Goal: Transaction & Acquisition: Obtain resource

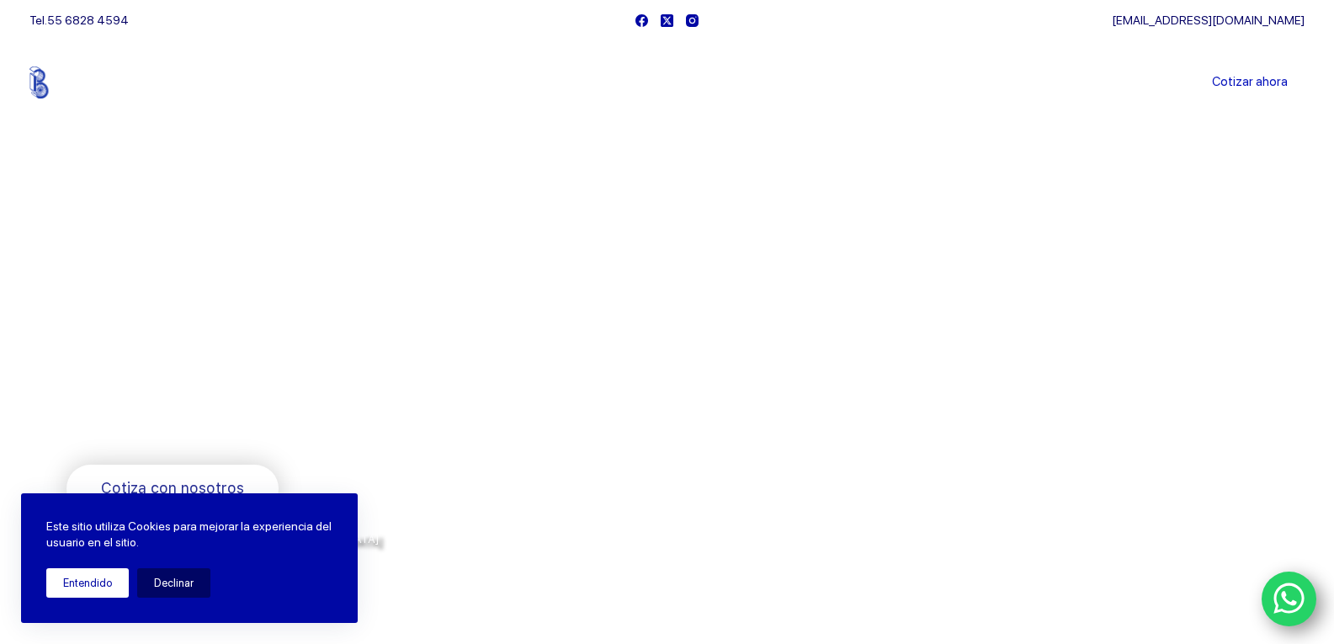
click at [86, 582] on button "Entendido" at bounding box center [87, 582] width 82 height 29
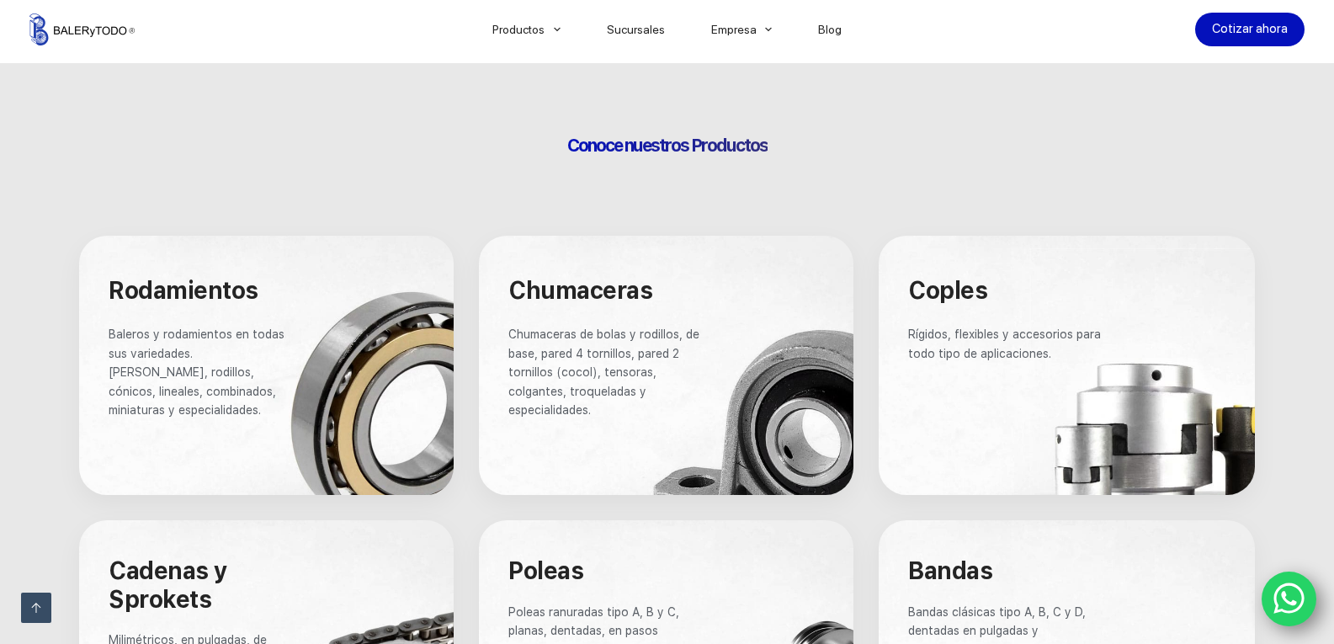
scroll to position [880, 0]
click at [368, 422] on div at bounding box center [266, 365] width 374 height 259
click at [259, 364] on p "Baleros y rodamientos en todas sus variedades. Bolas, rodillos, cónicos, lineal…" at bounding box center [201, 373] width 185 height 94
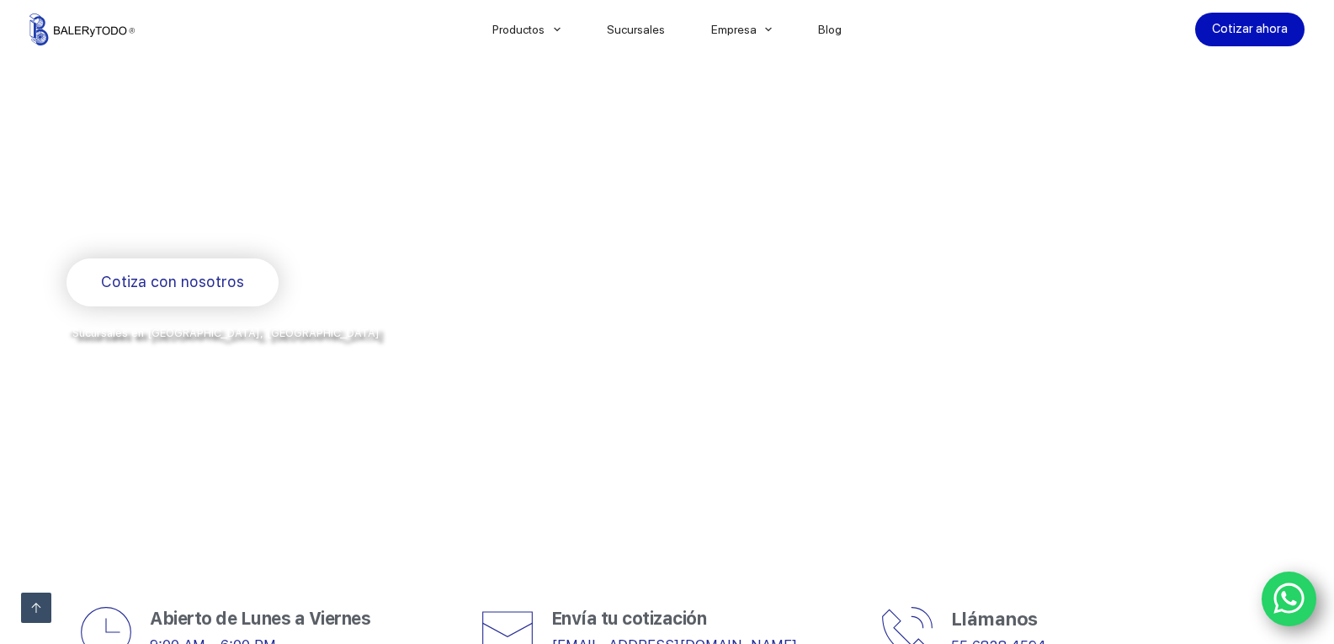
scroll to position [0, 0]
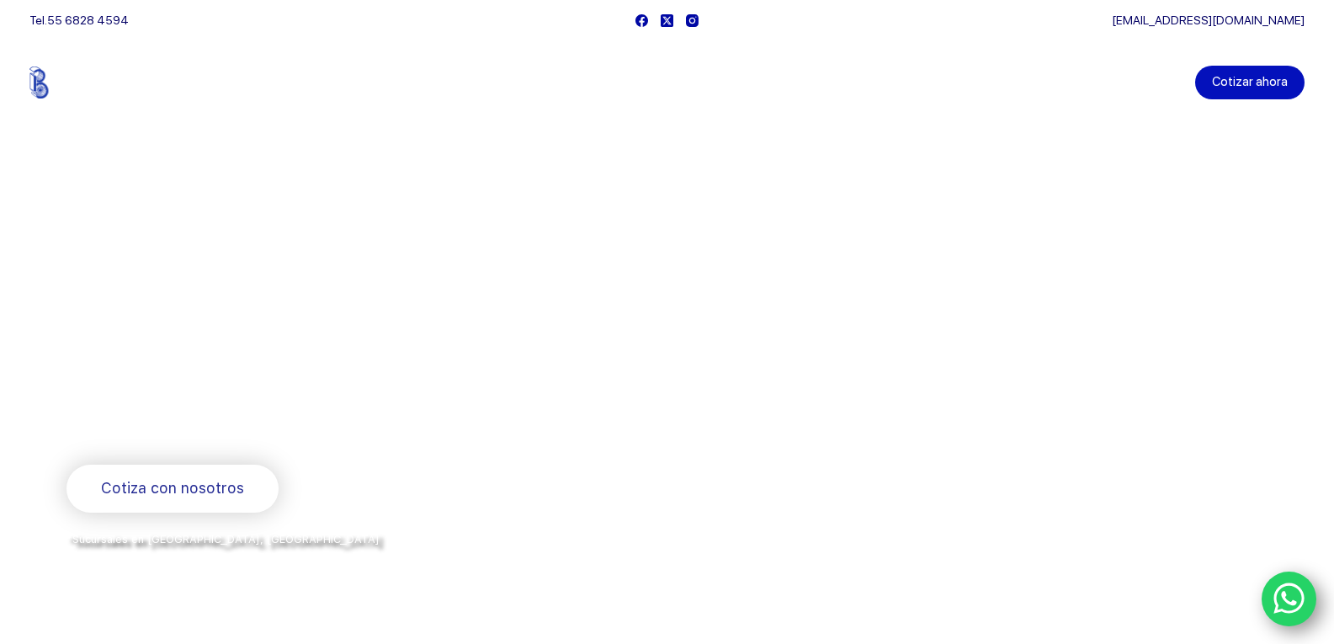
click at [1272, 72] on link "Cotizar ahora" at bounding box center [1249, 83] width 109 height 34
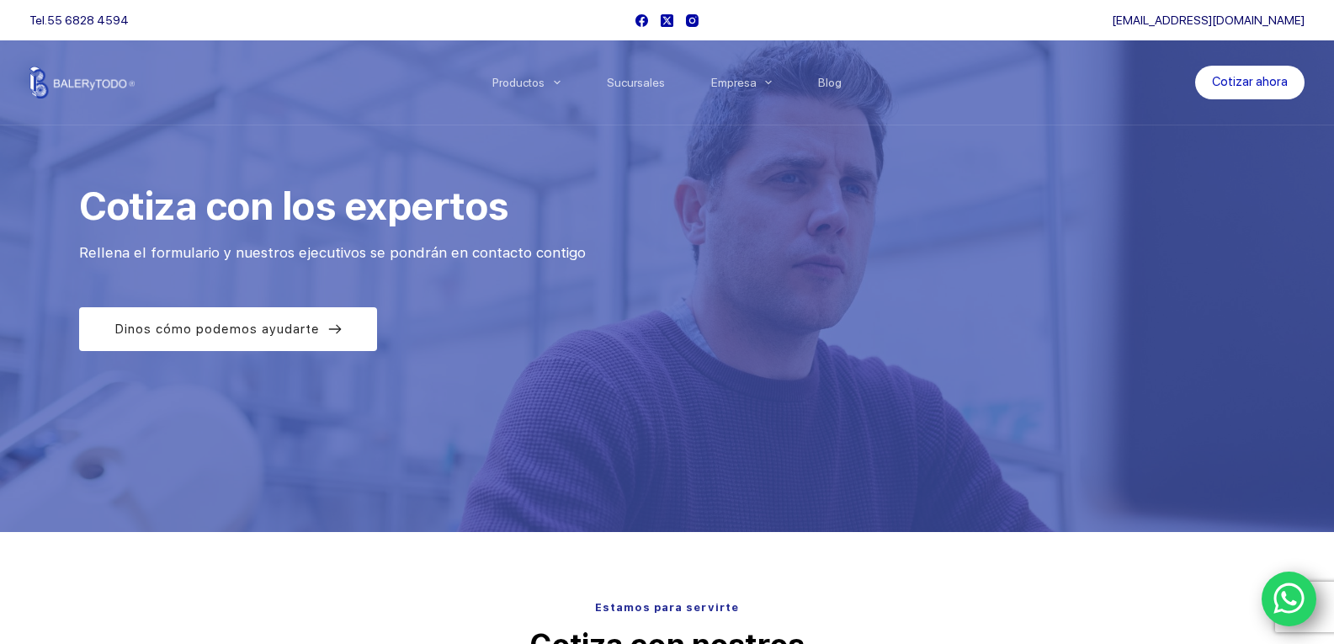
click at [1272, 610] on link "WhatsApp" at bounding box center [1289, 599] width 56 height 56
